Goal: Task Accomplishment & Management: Use online tool/utility

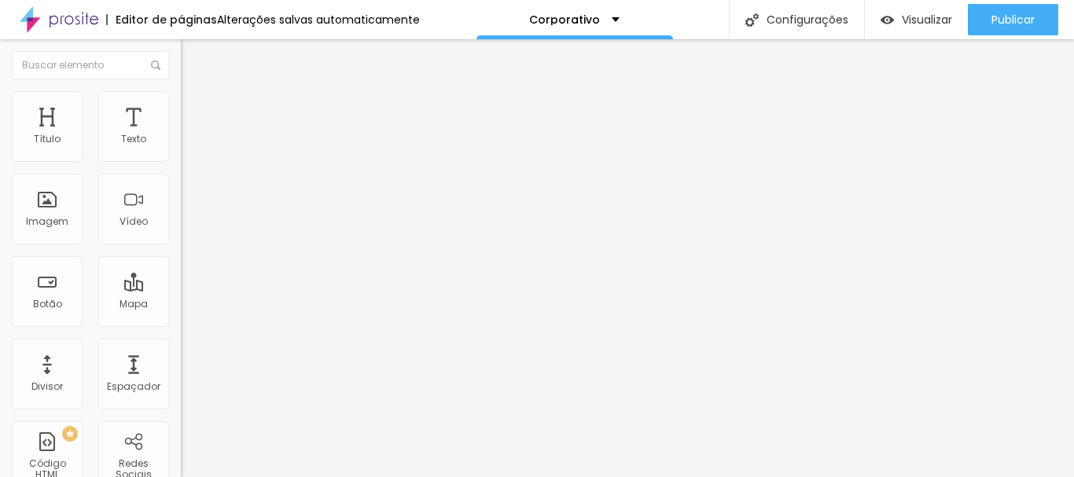
click at [195, 109] on span "Avançado" at bounding box center [221, 101] width 52 height 13
click at [195, 93] on span "Conteúdo" at bounding box center [219, 85] width 49 height 13
type input "12"
type input "33"
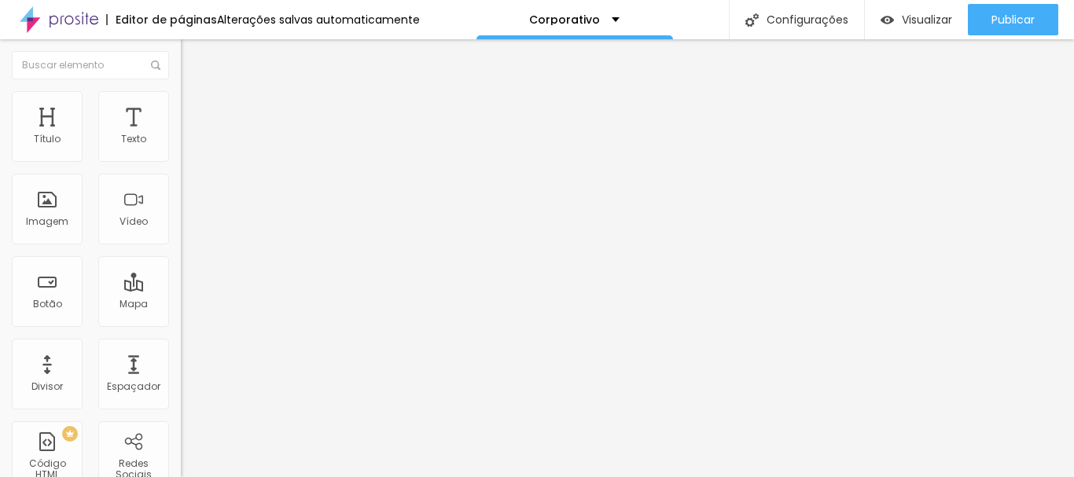
type input "33"
type input "48"
type input "115"
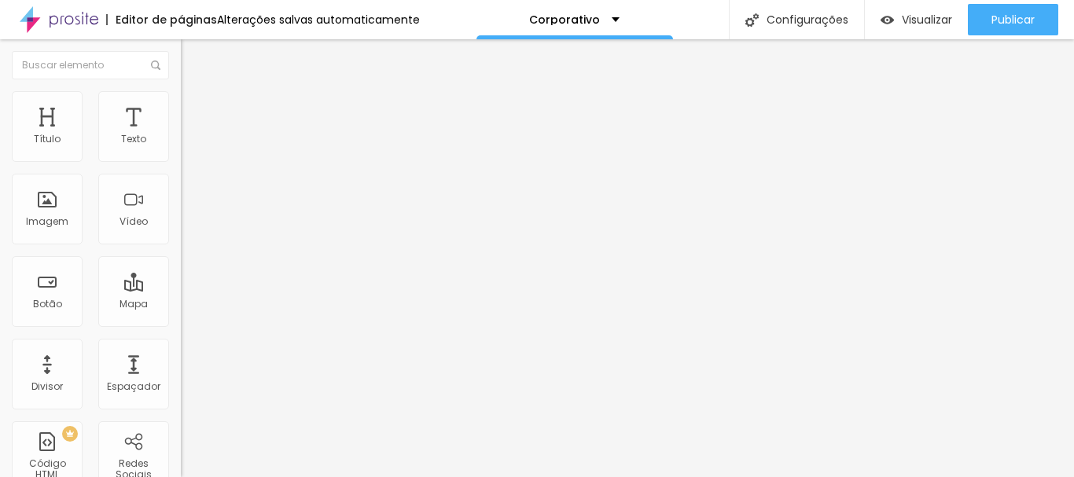
type input "90"
type input "84"
type input "79"
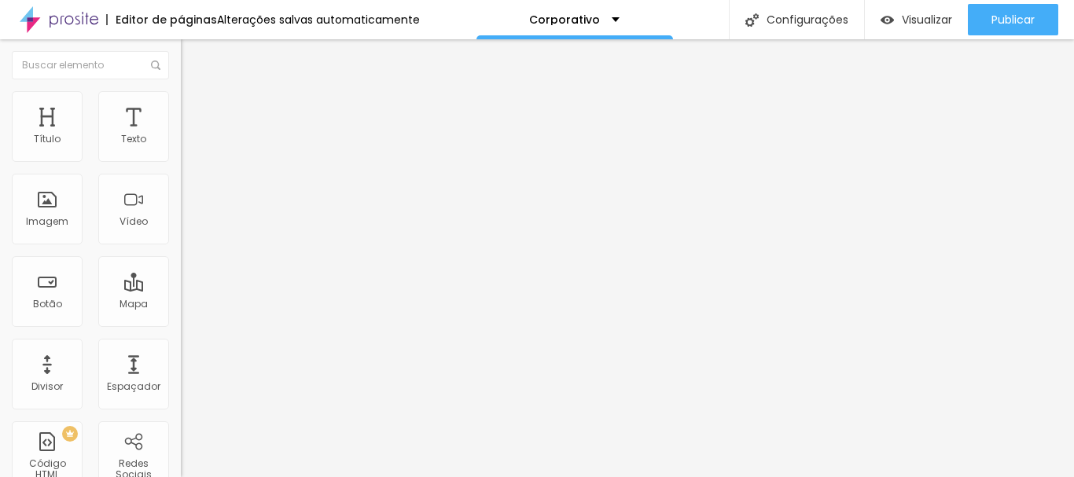
type input "79"
type input "64"
type input "53"
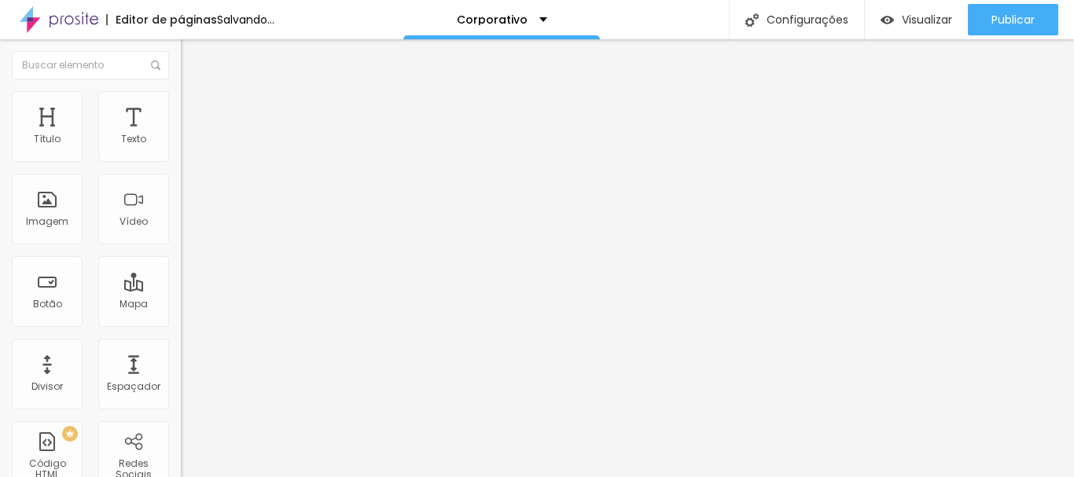
type input "48"
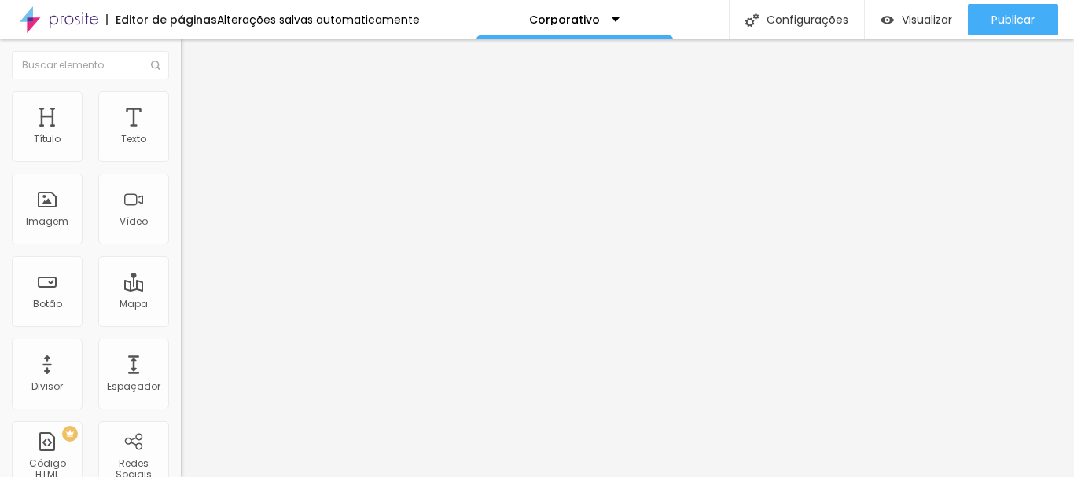
type input "17"
type input "22"
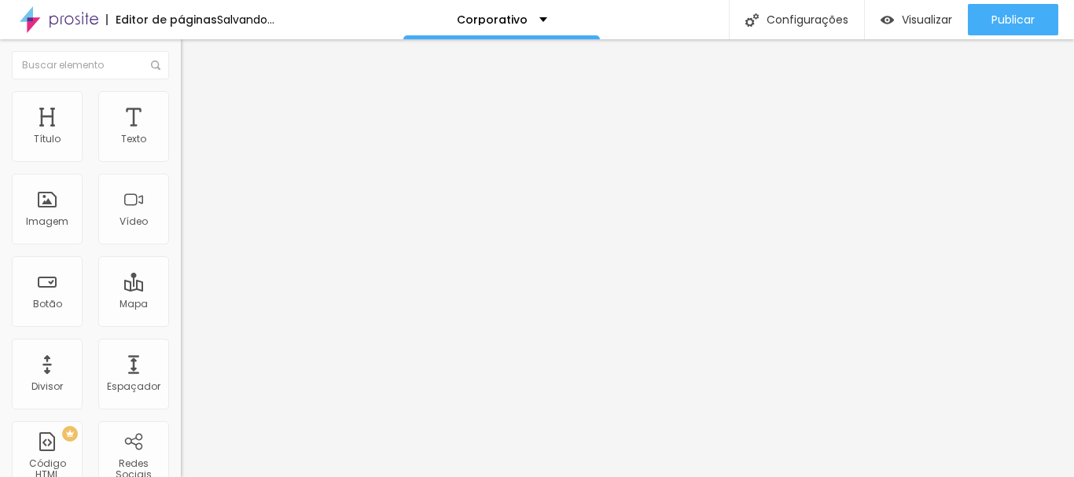
type input "22"
click at [181, 289] on input "range" at bounding box center [231, 295] width 101 height 13
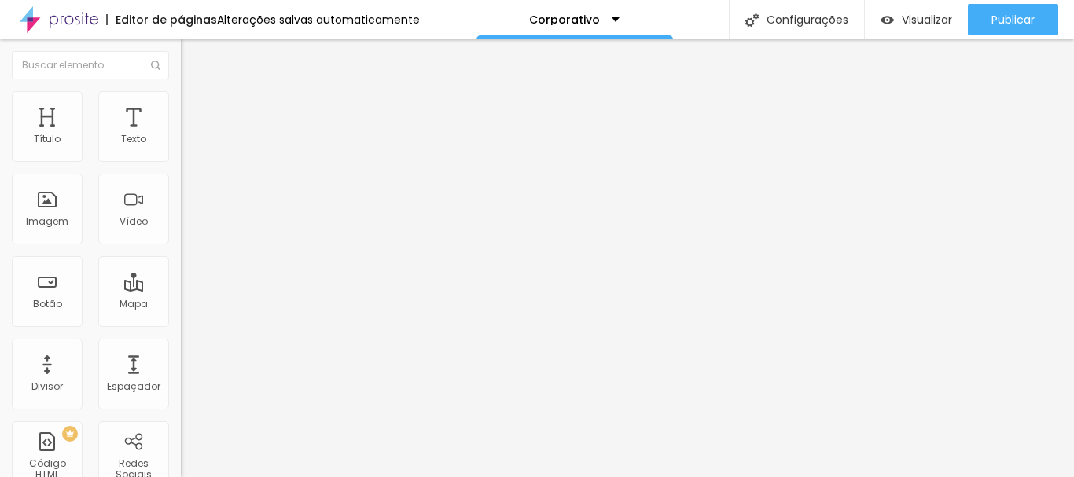
click at [181, 303] on input "22" at bounding box center [215, 311] width 68 height 17
type input "2"
type input "10"
type input "25"
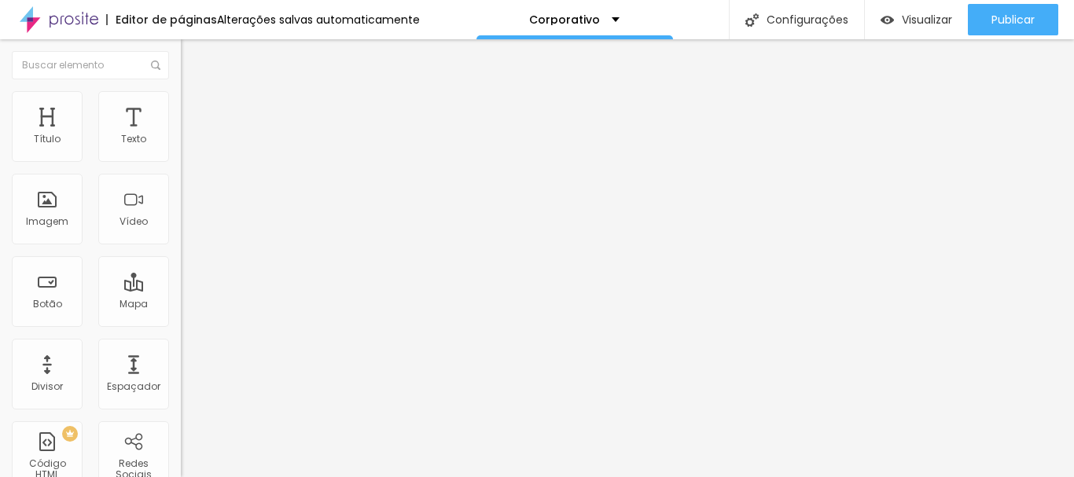
type input "25"
click at [181, 248] on div "Editar Espaçador Conteúdo Avançado 25 px Tamanho" at bounding box center [271, 258] width 181 height 438
click at [181, 99] on li "Avançado" at bounding box center [271, 99] width 181 height 16
click at [181, 91] on li "Conteúdo" at bounding box center [271, 83] width 181 height 16
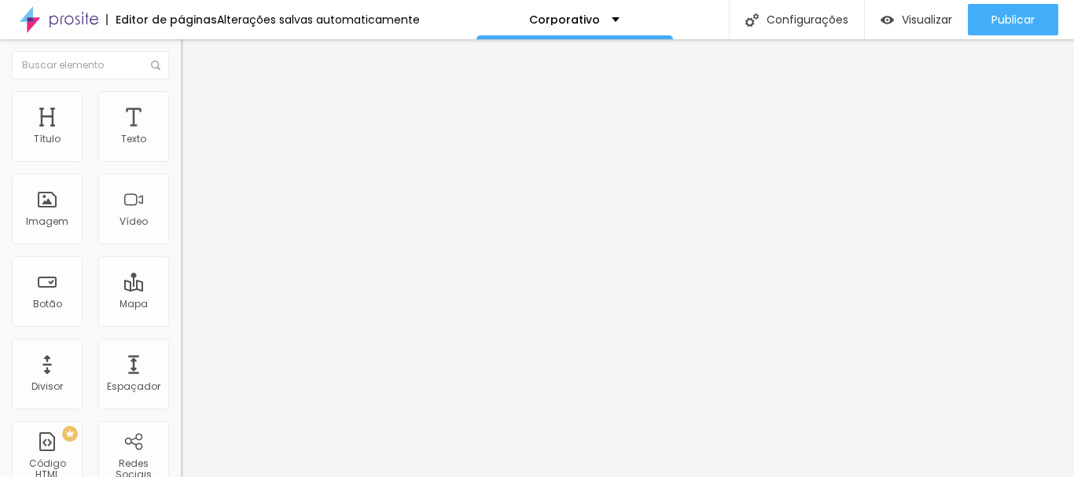
click at [181, 102] on li "Estilo" at bounding box center [271, 99] width 181 height 16
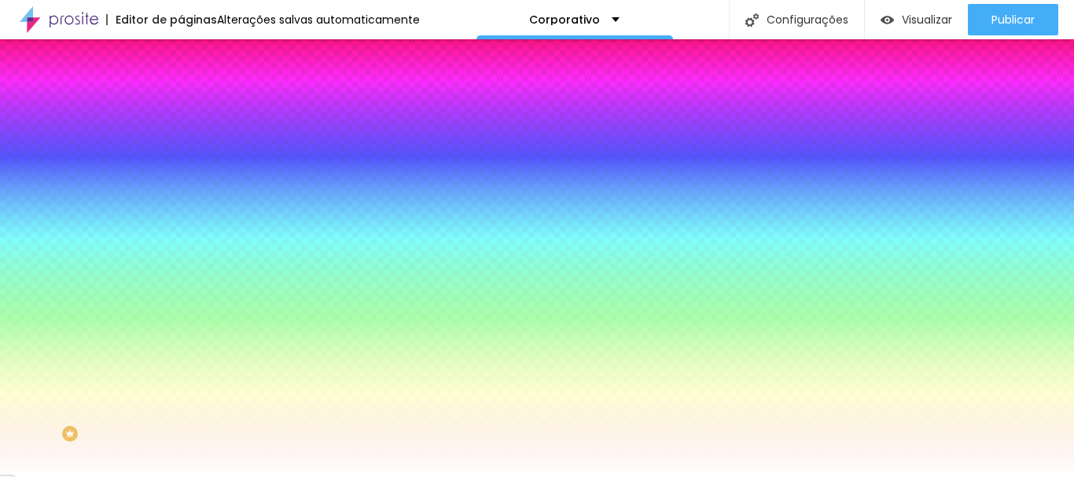
click at [181, 107] on li "Avançado" at bounding box center [271, 115] width 181 height 16
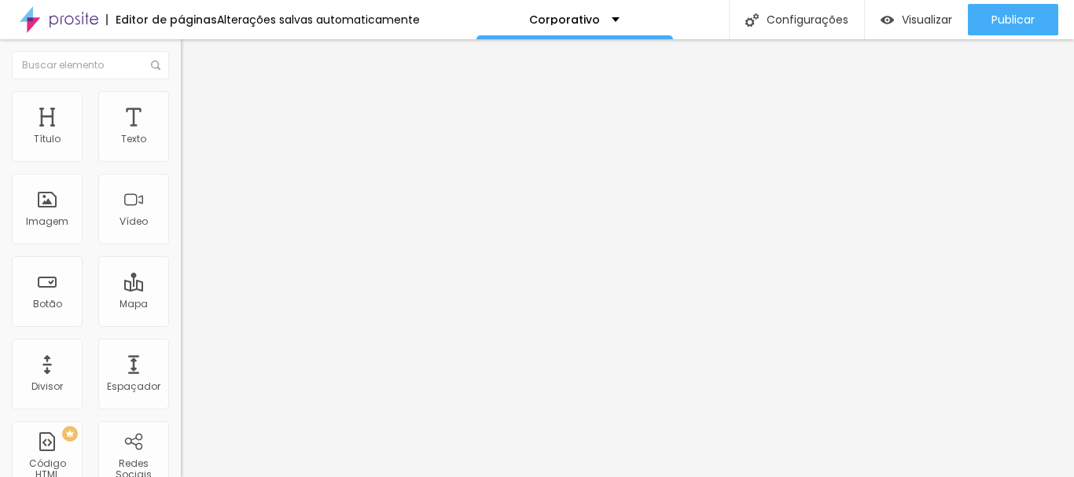
click at [181, 57] on button "Editar Coluna" at bounding box center [271, 57] width 181 height 36
click at [936, 9] on div "Visualizar" at bounding box center [917, 19] width 72 height 31
click at [193, 62] on img "button" at bounding box center [199, 57] width 13 height 13
click at [181, 99] on li "Estilo" at bounding box center [271, 99] width 181 height 16
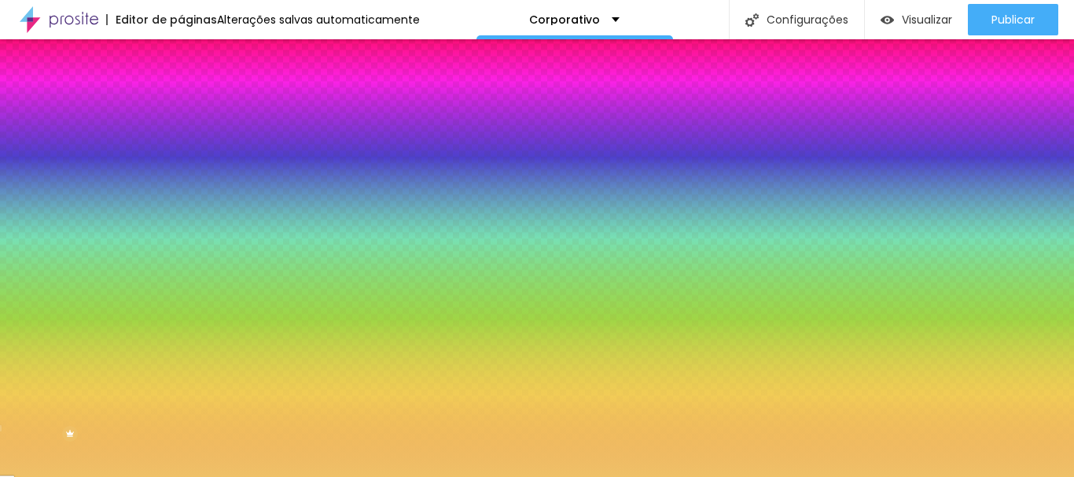
click at [181, 107] on li "Avançado" at bounding box center [271, 115] width 181 height 16
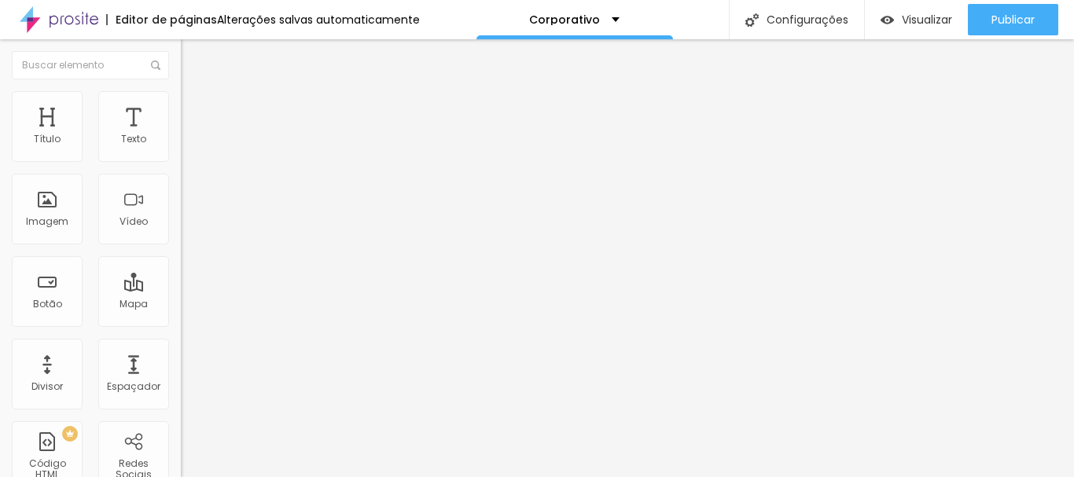
click at [181, 94] on ul "Conteúdo Estilo Avançado" at bounding box center [271, 98] width 181 height 47
click at [181, 107] on li "Avançado" at bounding box center [271, 115] width 181 height 16
type input "68"
type input "106"
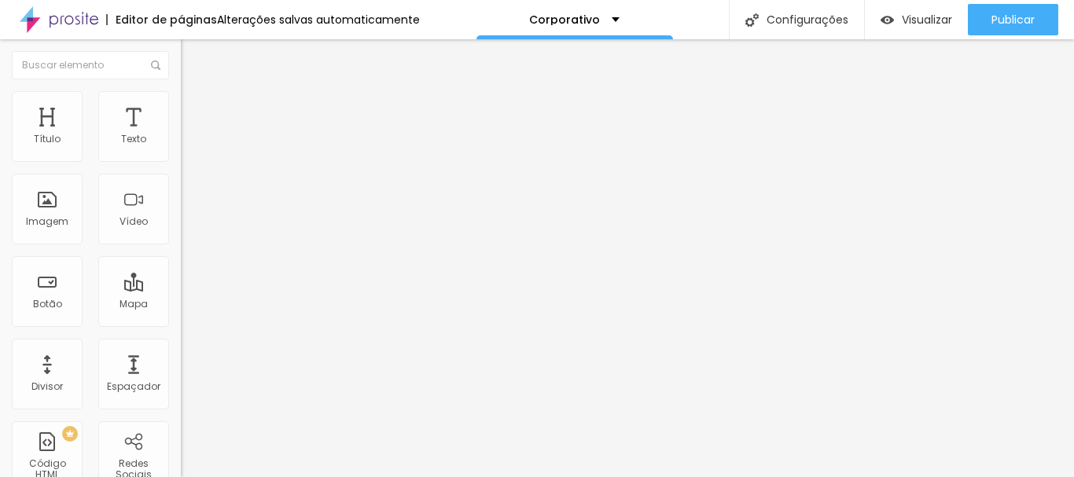
type input "106"
type input "87"
type input "81"
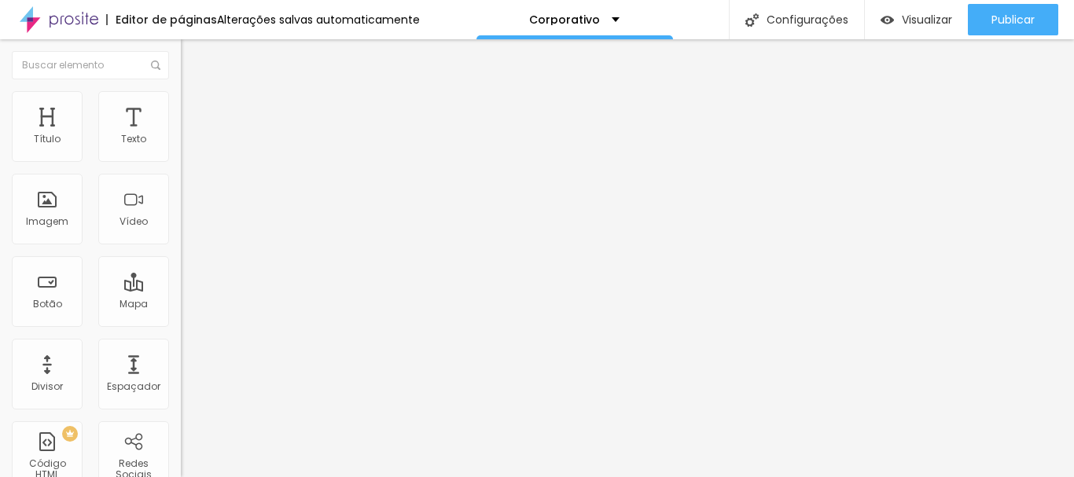
type input "68"
type input "62"
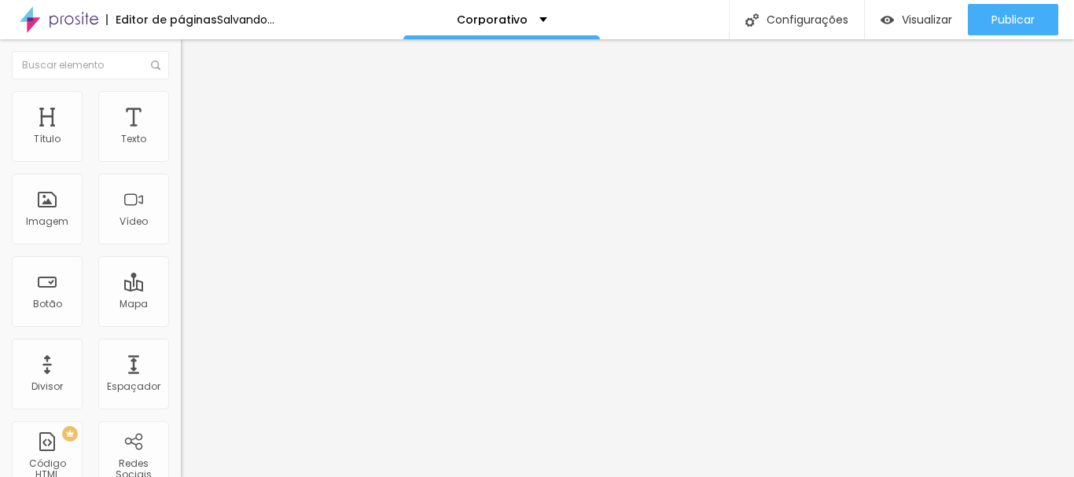
type input "56"
type input "50"
type input "37"
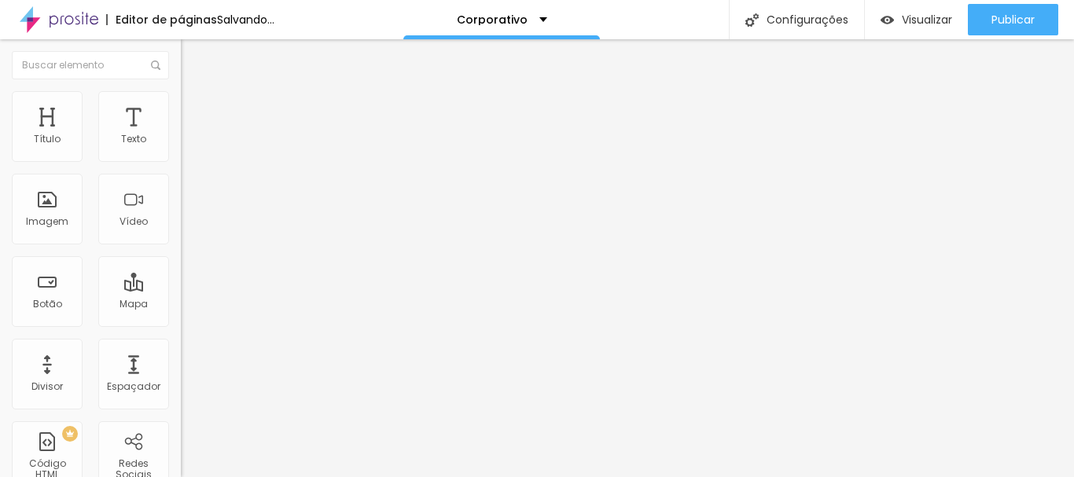
type input "37"
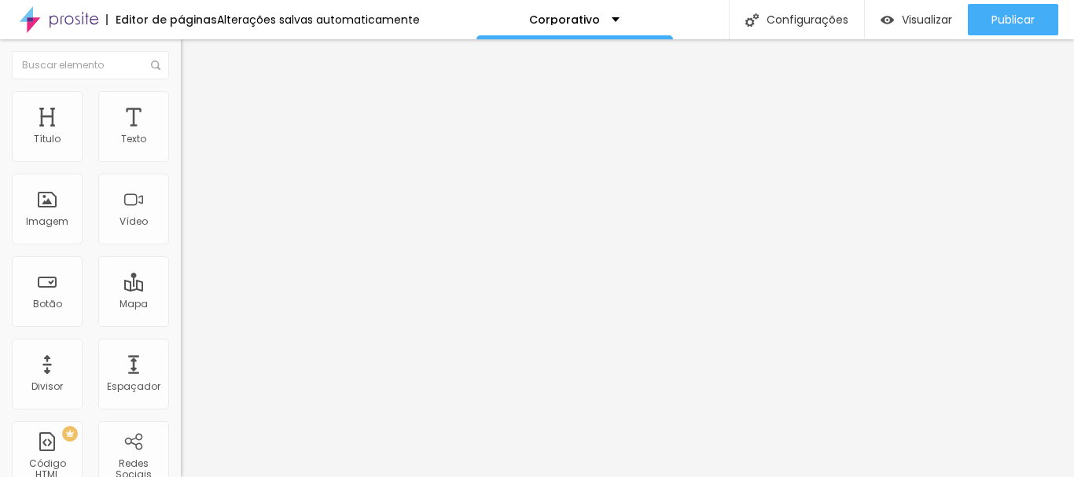
type input "31"
type input "43"
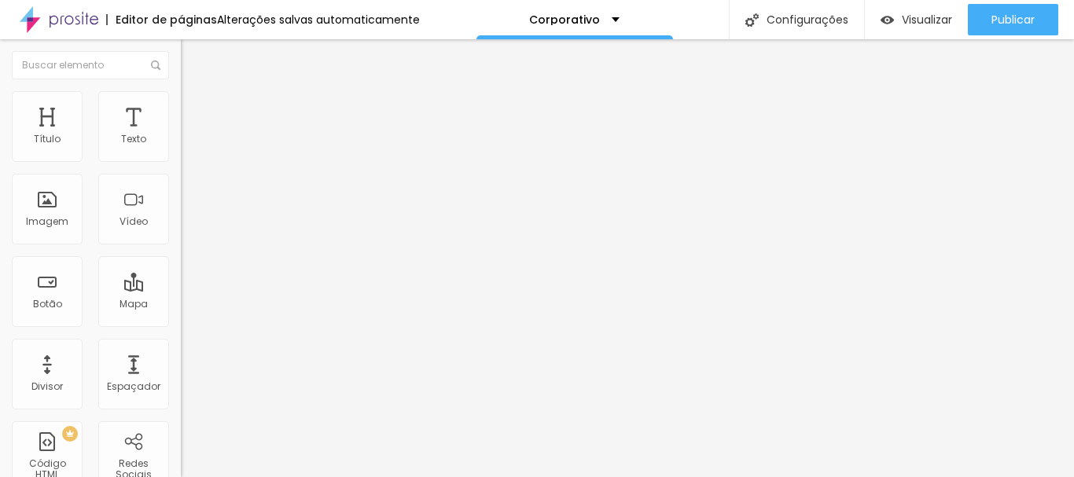
type input "2"
type input "25"
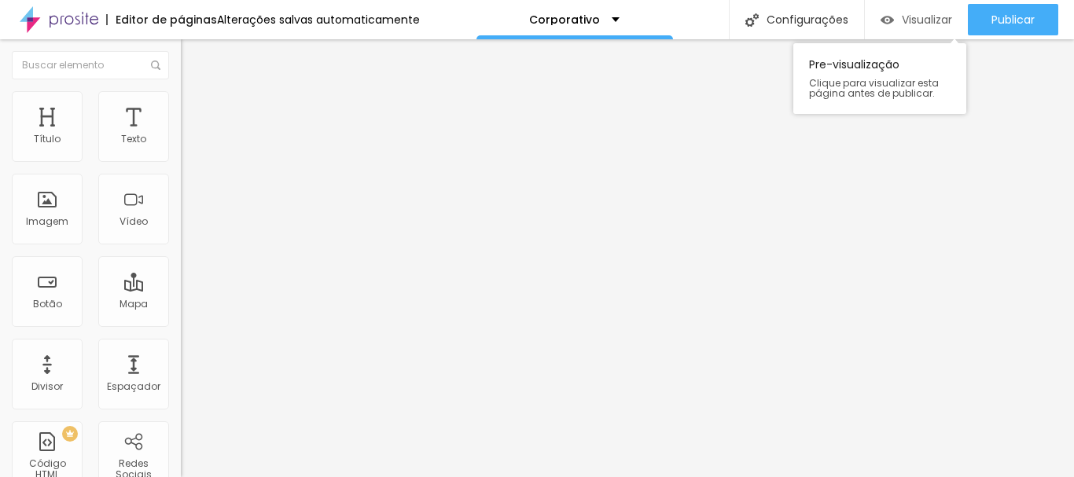
click at [892, 24] on div "Visualizar" at bounding box center [917, 19] width 72 height 13
click at [181, 107] on li "Avançado" at bounding box center [271, 115] width 181 height 16
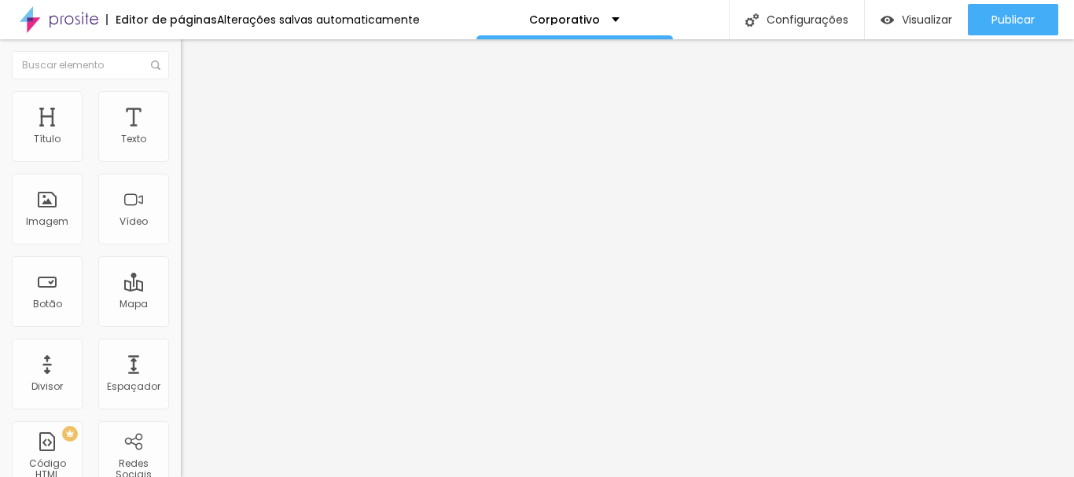
type input "4"
type input "40"
click at [911, 32] on div "Visualizar" at bounding box center [917, 19] width 72 height 31
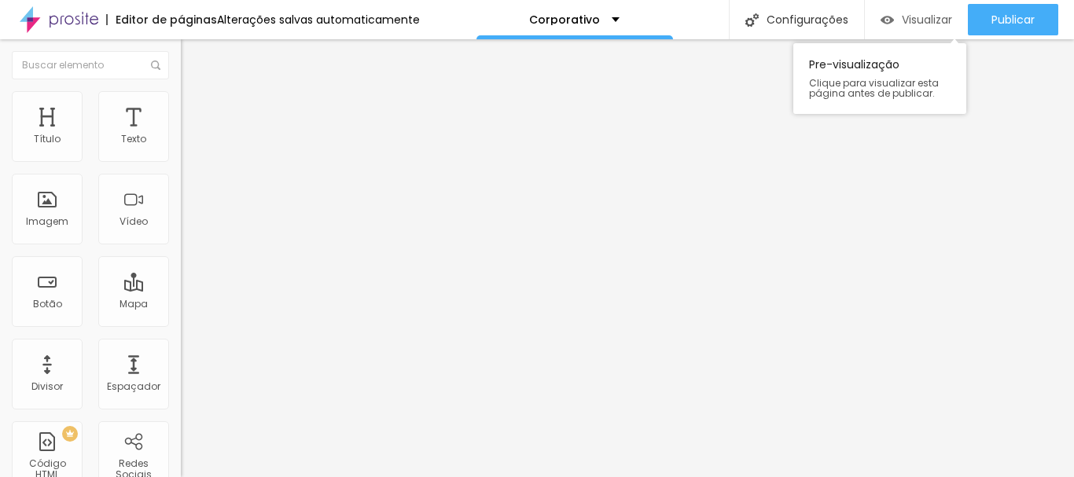
click at [900, 8] on div "Visualizar" at bounding box center [917, 19] width 72 height 31
type input "43"
type input "48"
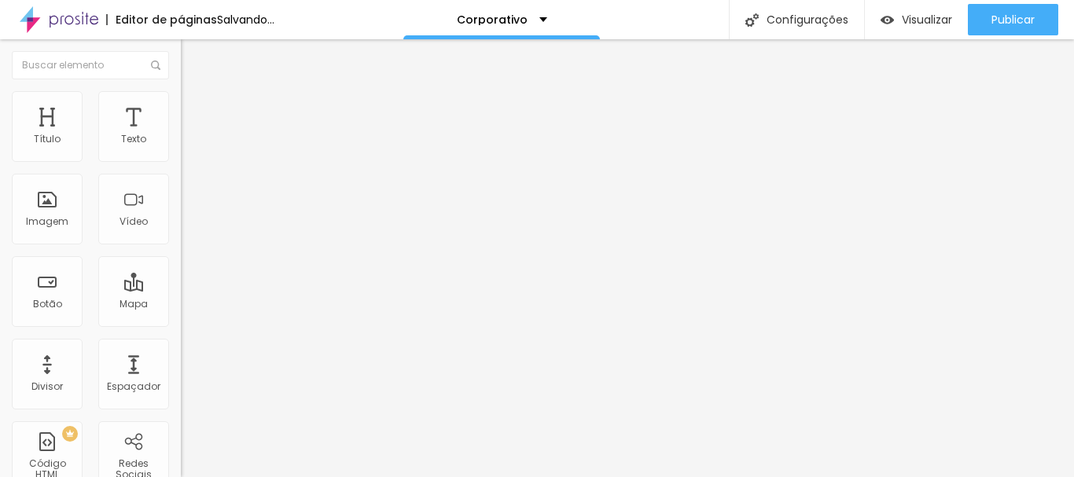
type input "43"
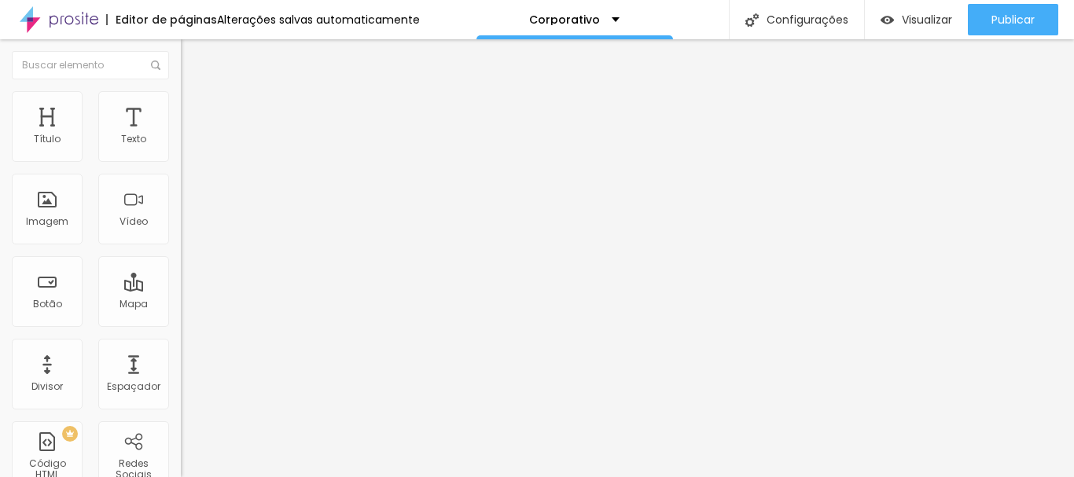
click at [181, 289] on input "range" at bounding box center [231, 295] width 101 height 13
click at [181, 303] on input "43" at bounding box center [215, 311] width 68 height 17
type input "10"
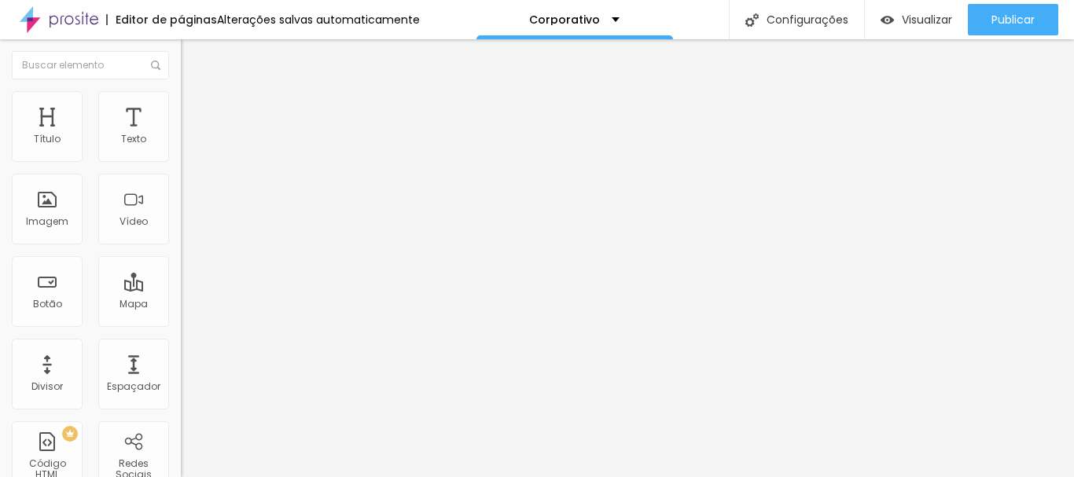
type input "4"
type input "40"
click at [181, 303] on input "30" at bounding box center [215, 311] width 68 height 17
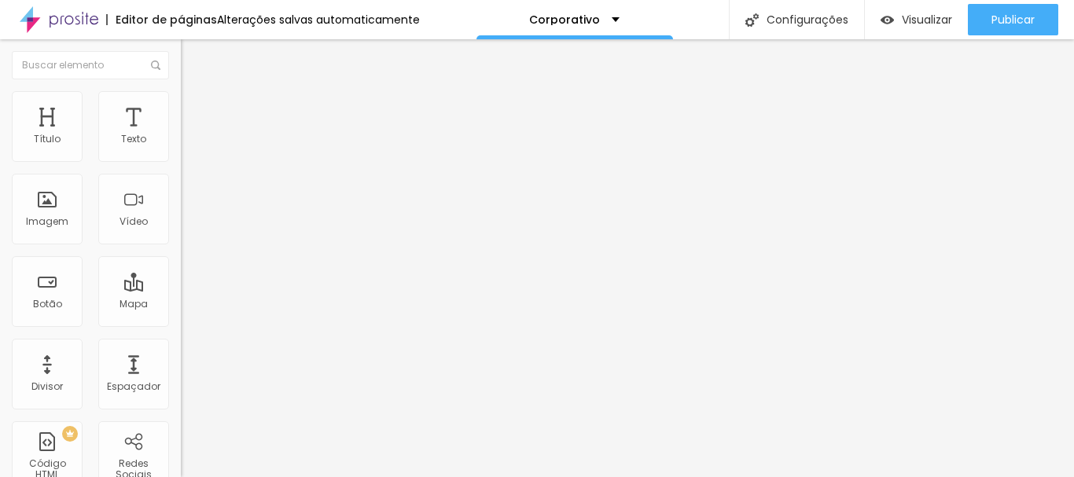
type input "10"
type input "40"
click at [917, 31] on div "Visualizar" at bounding box center [917, 19] width 72 height 31
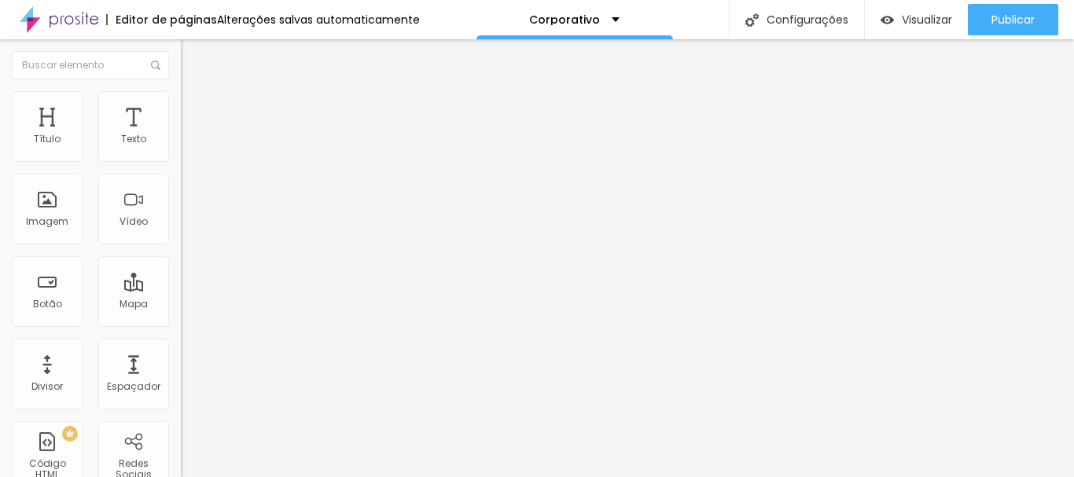
click at [181, 303] on input "25" at bounding box center [215, 311] width 68 height 17
type input "10"
type input "40"
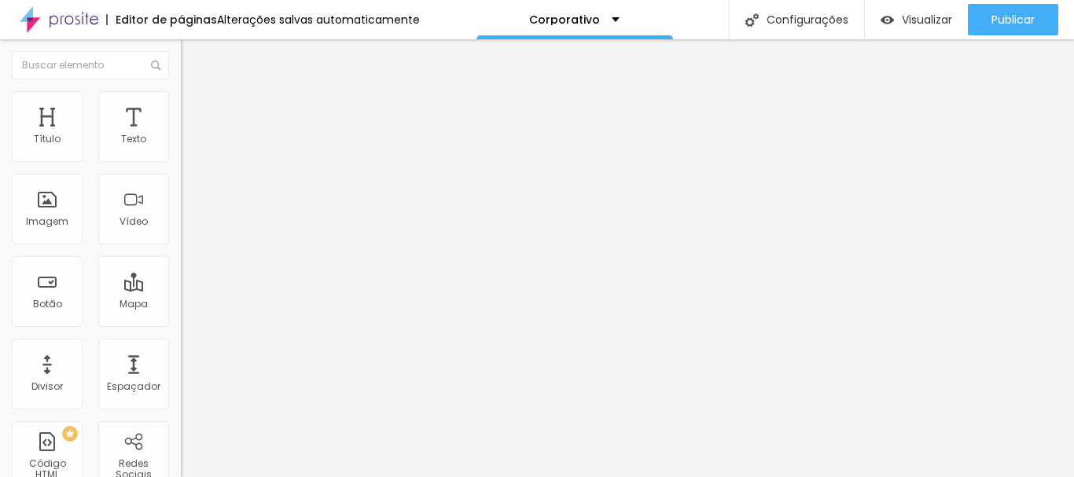
type input "40"
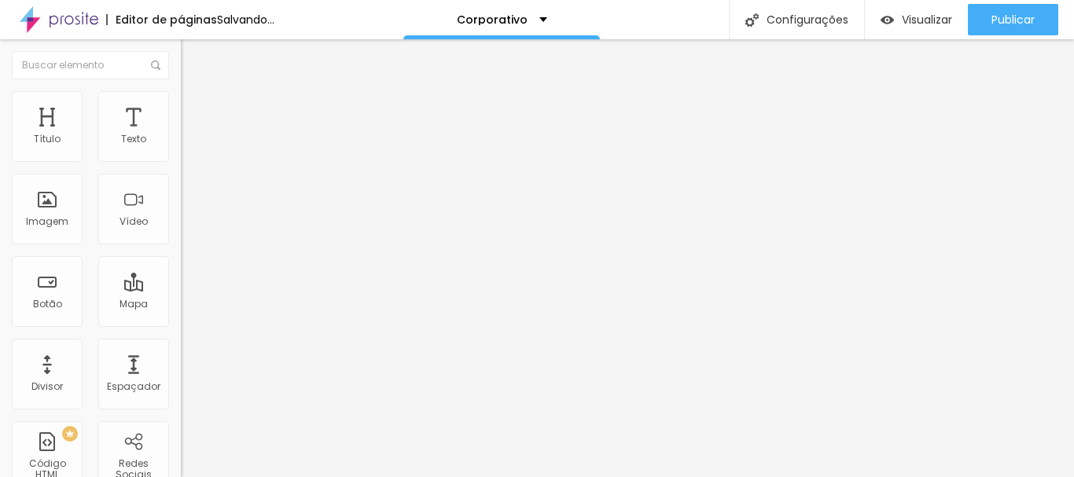
click at [181, 377] on div "Editar Espaçador Conteúdo Avançado 40 px Tamanho" at bounding box center [271, 258] width 181 height 438
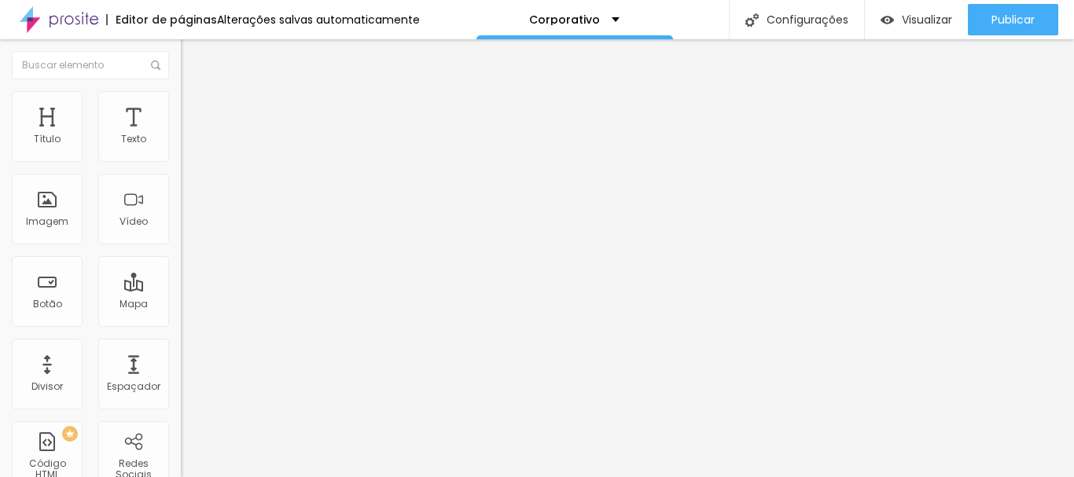
click at [181, 303] on input "38" at bounding box center [215, 311] width 68 height 17
type input "10"
type input "40"
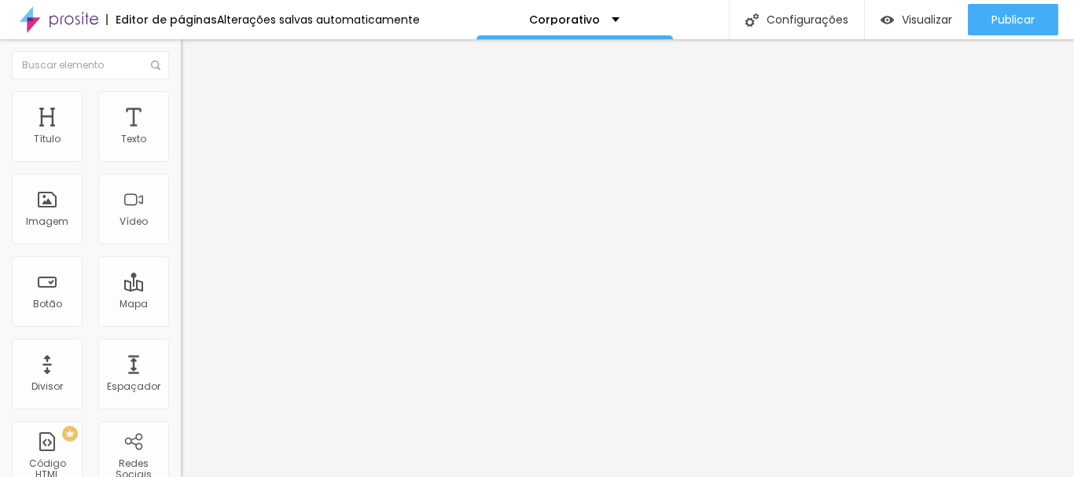
type input "40"
click at [181, 248] on div "Editar Espaçador Conteúdo Avançado 40 px Tamanho" at bounding box center [271, 258] width 181 height 438
click at [925, 24] on span "Visualizar" at bounding box center [927, 19] width 50 height 13
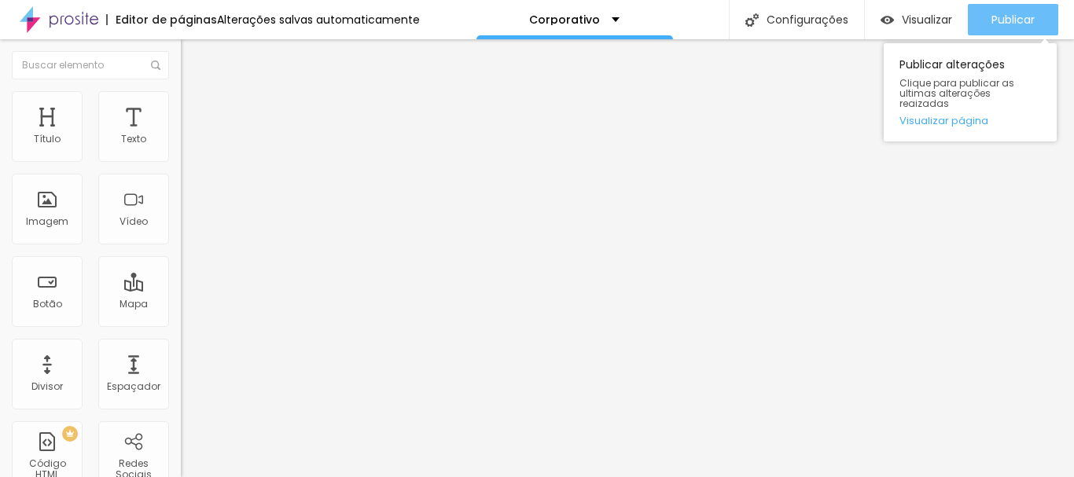
click at [976, 5] on button "Publicar" at bounding box center [1013, 19] width 90 height 31
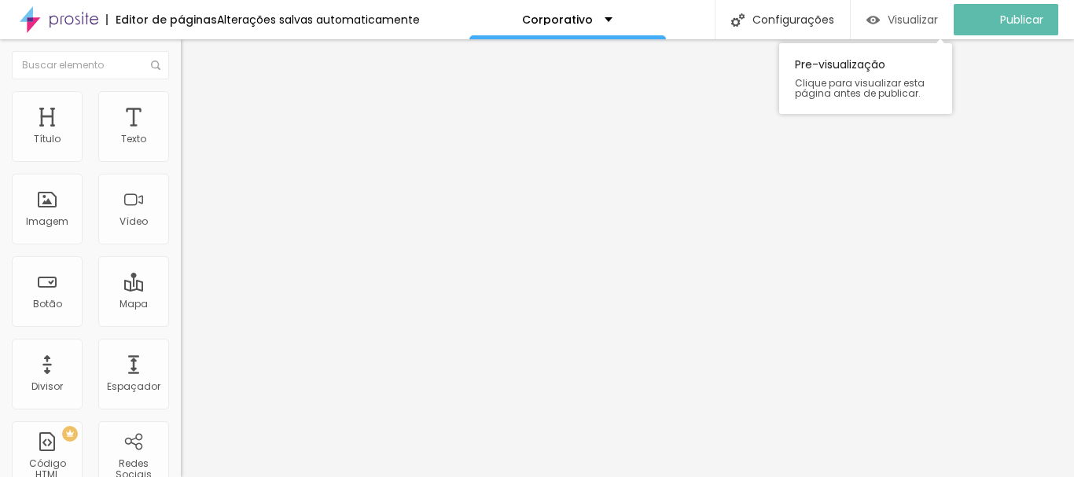
click at [875, 29] on button "Visualizar" at bounding box center [902, 19] width 103 height 31
